Goal: Task Accomplishment & Management: Manage account settings

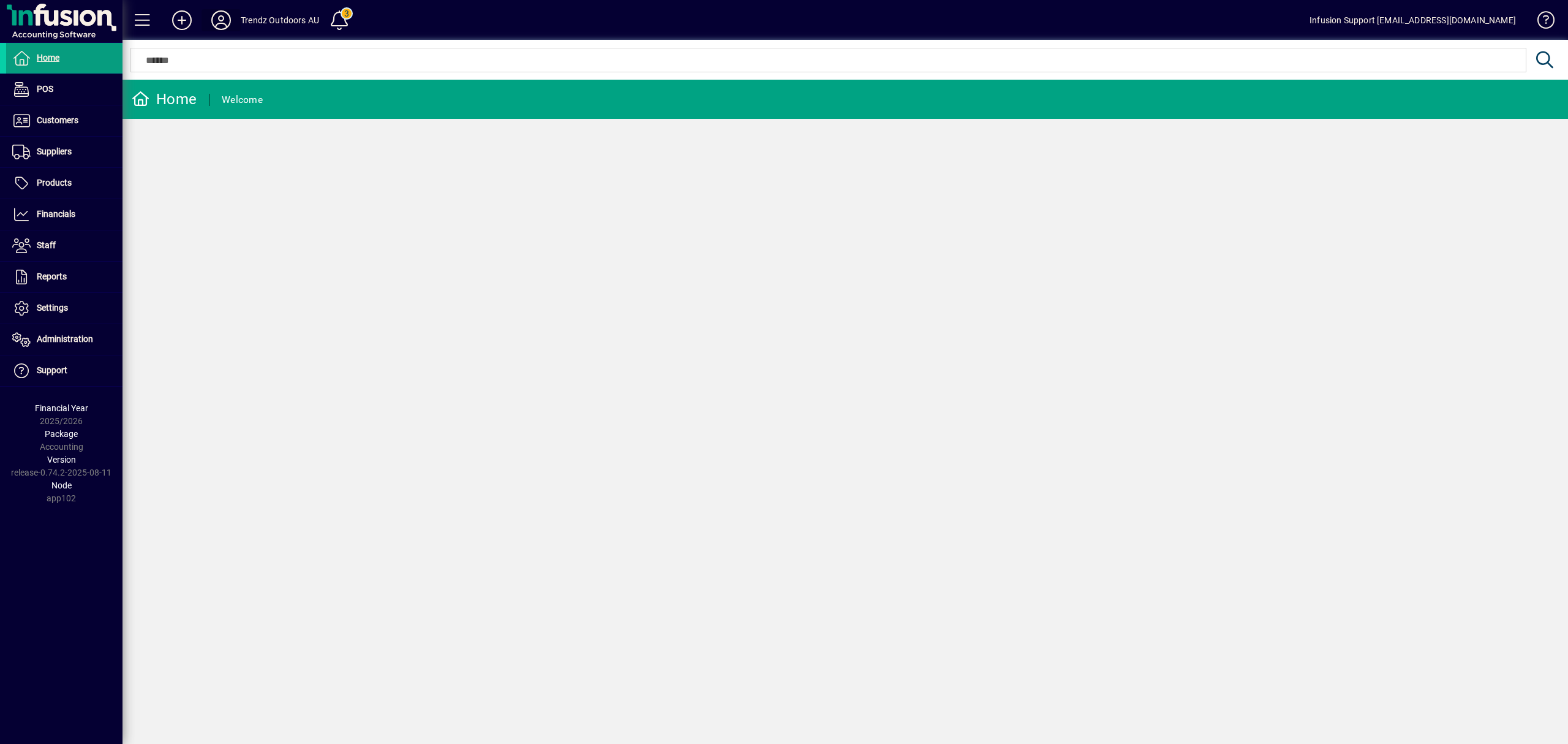
click at [222, 20] on icon at bounding box center [220, 20] width 24 height 19
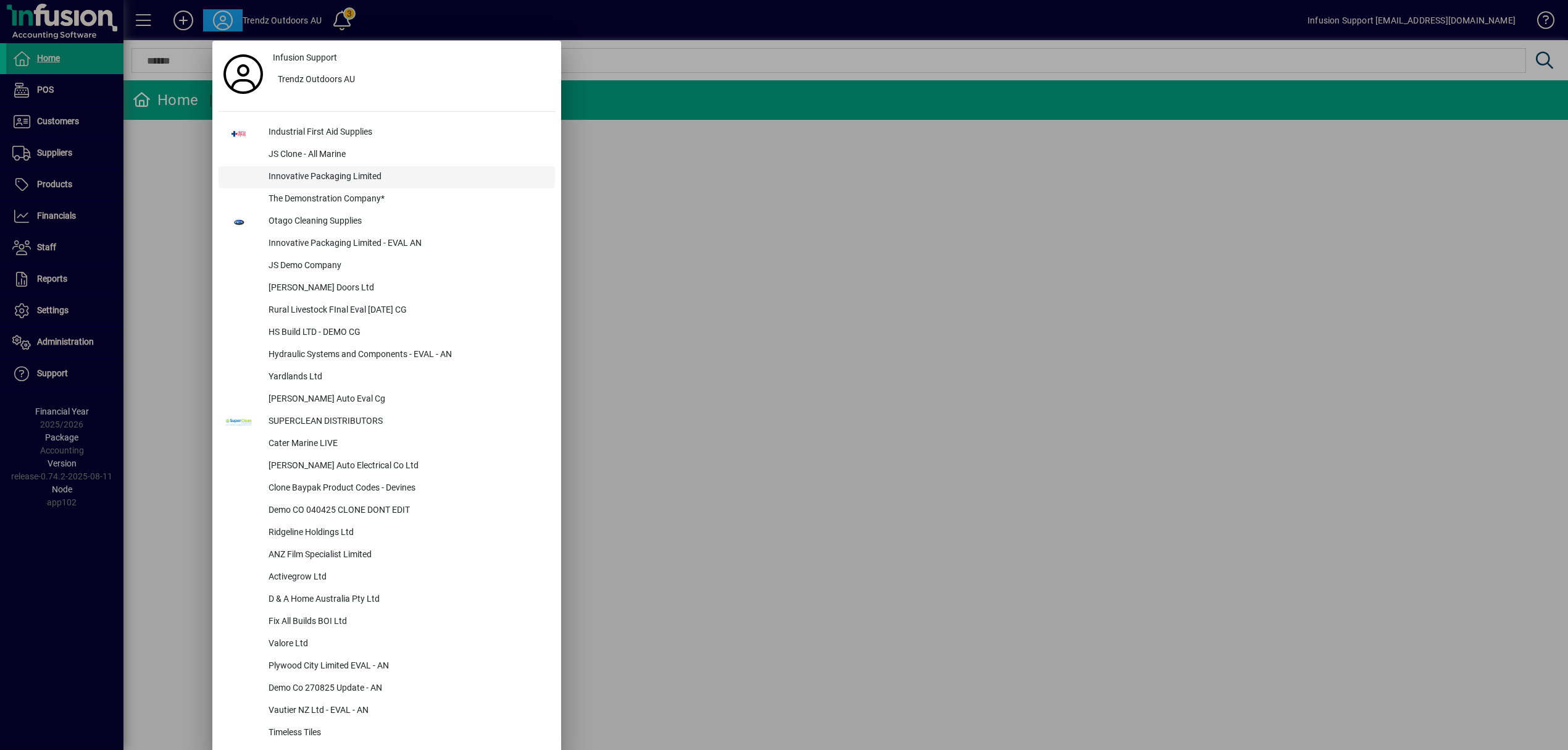
click at [305, 169] on div "Innovative Packaging Limited" at bounding box center [406, 177] width 296 height 22
